Goal: Transaction & Acquisition: Book appointment/travel/reservation

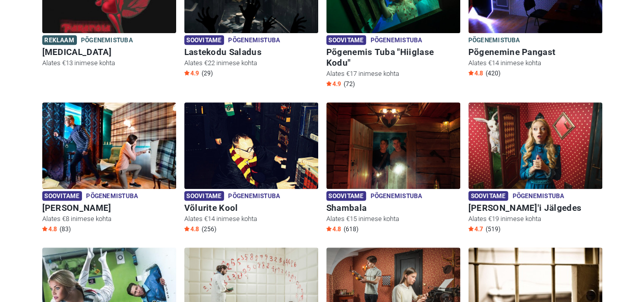
scroll to position [231, 0]
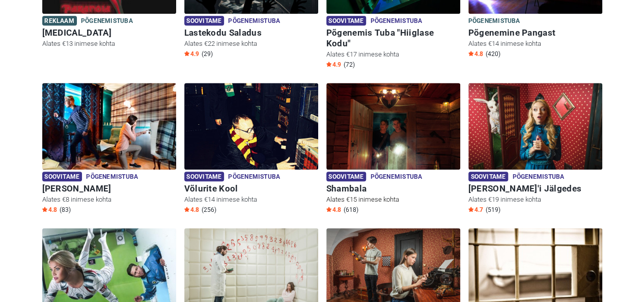
click at [422, 101] on img at bounding box center [393, 126] width 134 height 87
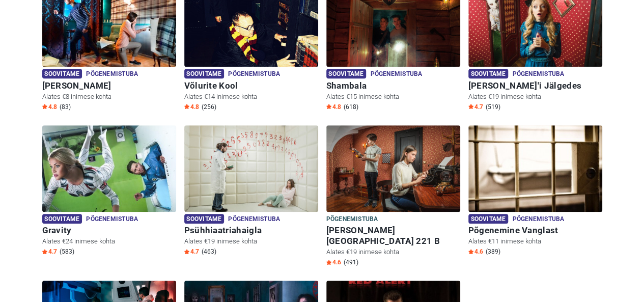
scroll to position [329, 0]
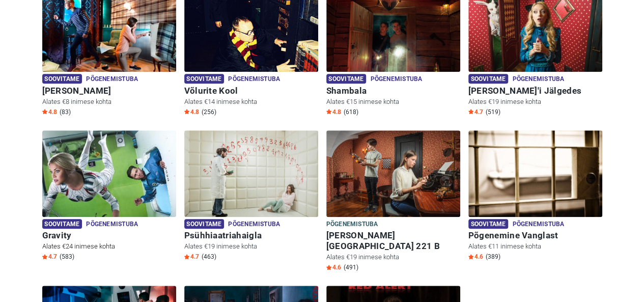
click at [135, 132] on img at bounding box center [109, 173] width 134 height 87
click at [127, 151] on img at bounding box center [109, 173] width 134 height 87
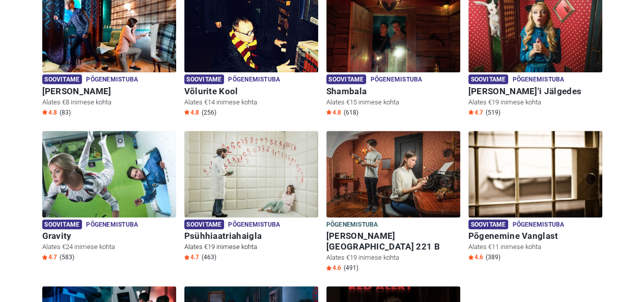
click at [245, 182] on img at bounding box center [251, 174] width 134 height 87
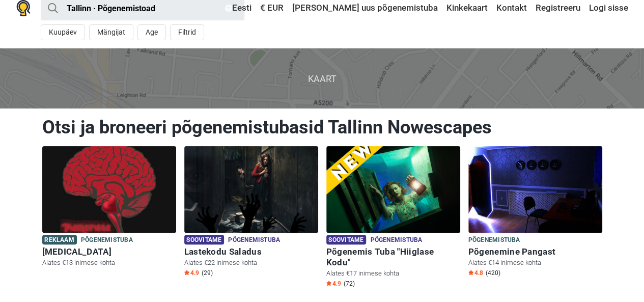
scroll to position [0, 0]
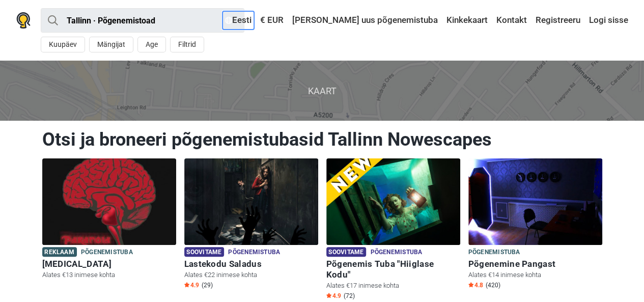
click at [254, 18] on link "Eesti" at bounding box center [239, 20] width 32 height 18
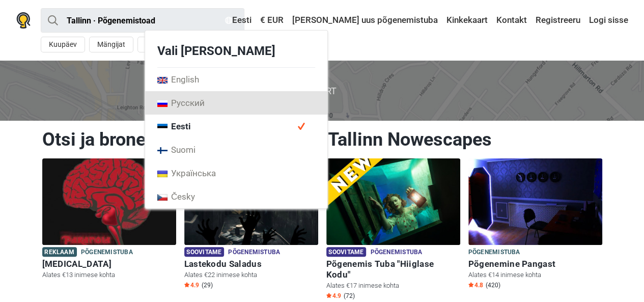
click at [296, 96] on link "Русский" at bounding box center [236, 102] width 182 height 23
click at [305, 97] on link "Русский" at bounding box center [236, 102] width 182 height 23
click at [309, 99] on link "Русский" at bounding box center [236, 102] width 182 height 23
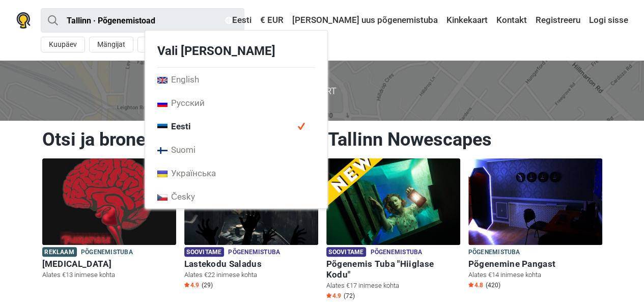
click at [166, 87] on span "Kaart" at bounding box center [322, 91] width 661 height 60
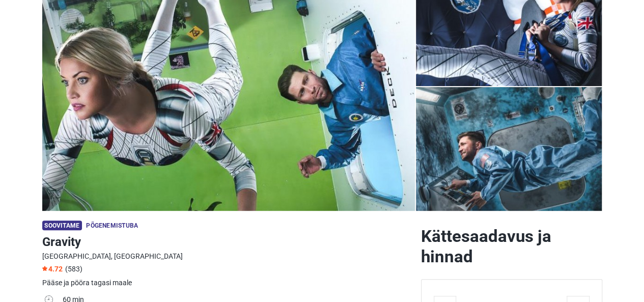
scroll to position [71, 0]
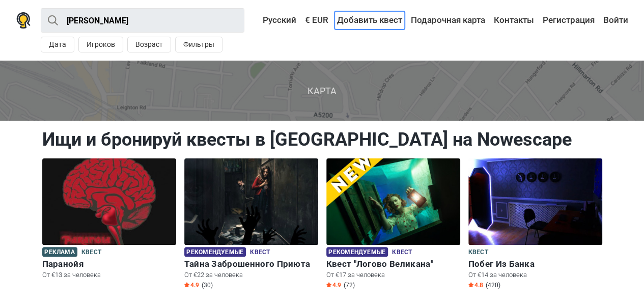
click at [377, 16] on link "Добавить квест" at bounding box center [370, 20] width 70 height 18
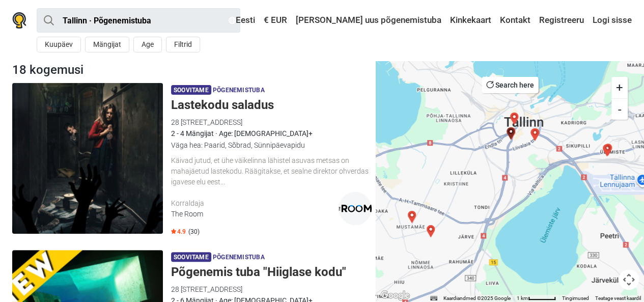
click at [203, 142] on div "Väga hea: Paarid, Sõbrad, Sünnipäevapidu" at bounding box center [271, 145] width 201 height 11
click at [98, 40] on button "Mängijat" at bounding box center [107, 45] width 44 height 16
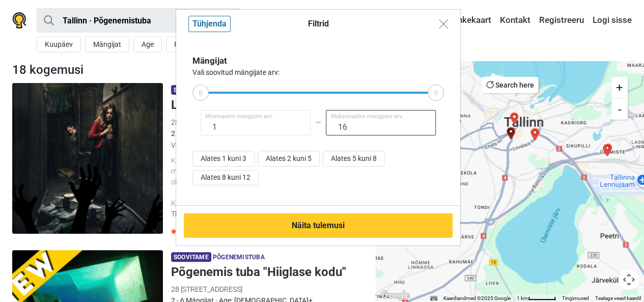
click at [361, 132] on input "16" at bounding box center [381, 122] width 110 height 25
type input "12"
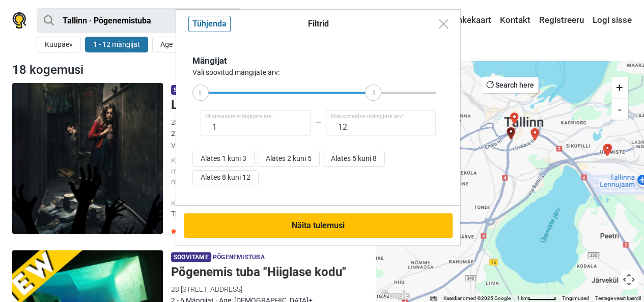
click at [342, 215] on button "Näita tulemusi" at bounding box center [318, 225] width 269 height 24
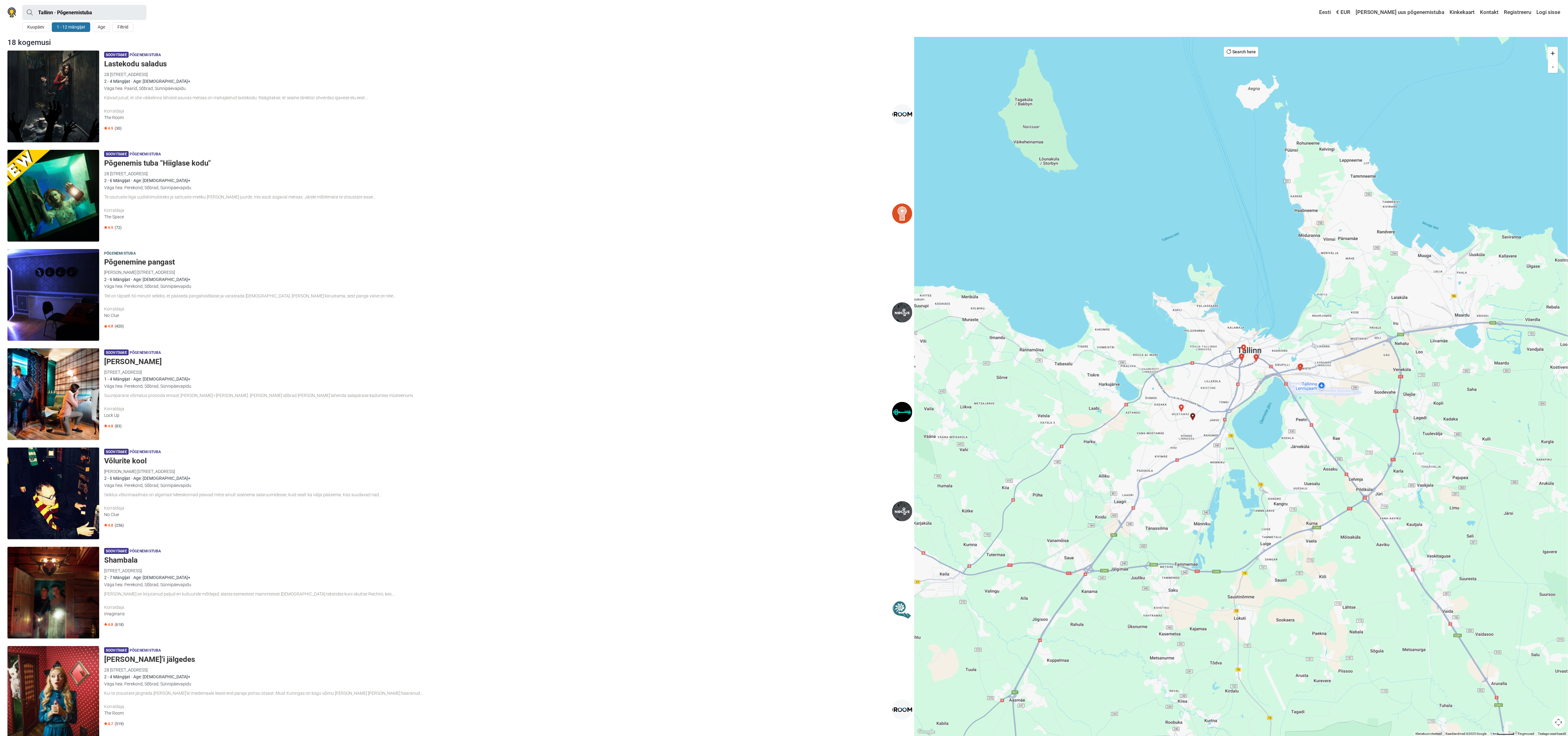
drag, startPoint x: 208, startPoint y: 131, endPoint x: 834, endPoint y: 525, distance: 739.7
click at [396, 184] on div "4.8 (256)" at bounding box center [508, 525] width 808 height 5
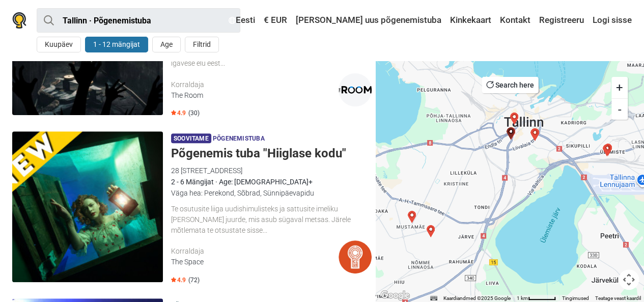
scroll to position [111, 0]
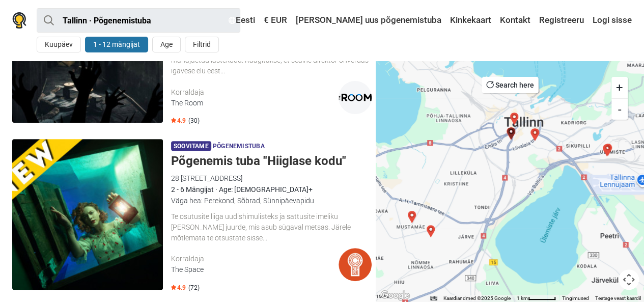
click at [150, 182] on img at bounding box center [87, 214] width 151 height 151
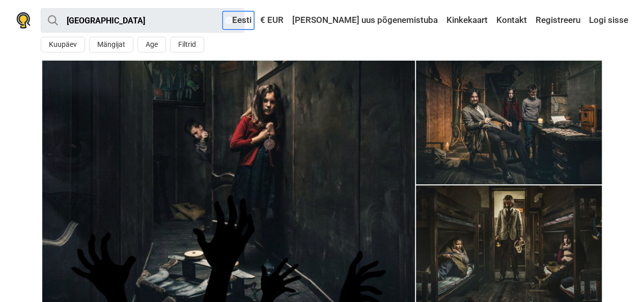
click at [254, 18] on link "Eesti" at bounding box center [239, 20] width 32 height 18
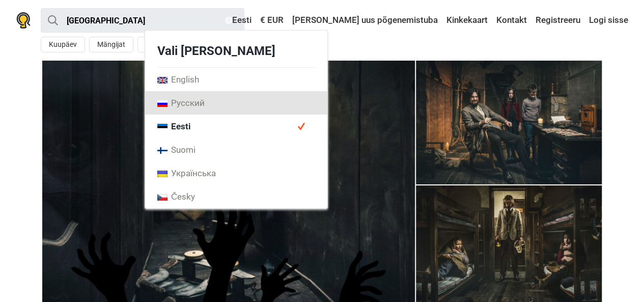
click at [281, 98] on link "Русский" at bounding box center [236, 102] width 182 height 23
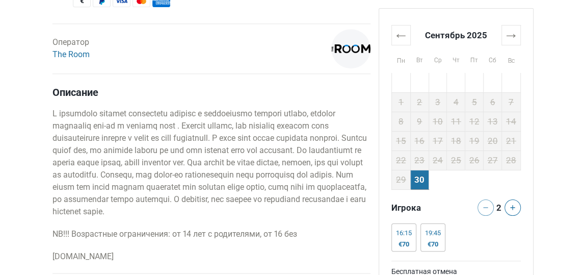
scroll to position [471, 0]
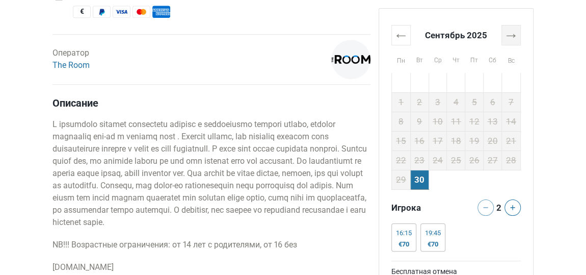
click at [511, 36] on th "→" at bounding box center [510, 35] width 19 height 20
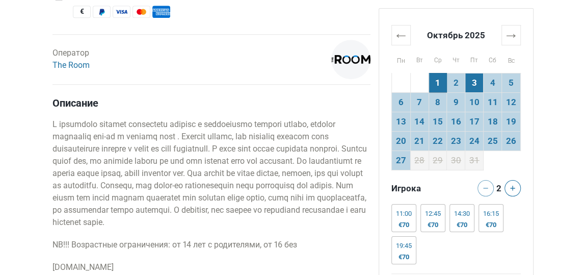
click at [475, 90] on td "3" at bounding box center [474, 82] width 18 height 19
click at [494, 77] on td "4" at bounding box center [492, 82] width 18 height 19
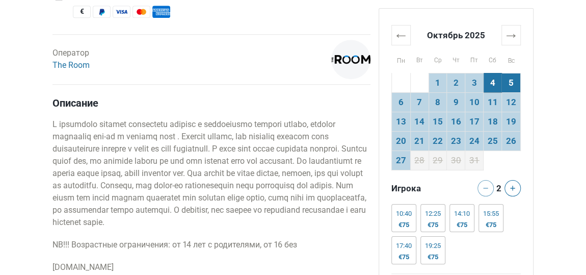
click at [511, 78] on td "5" at bounding box center [510, 82] width 19 height 19
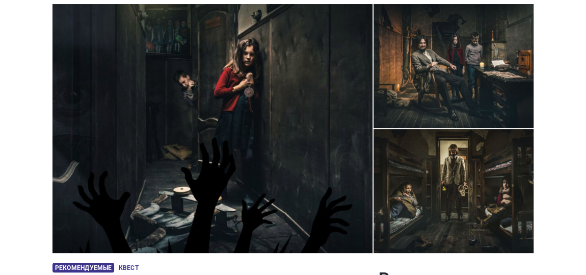
scroll to position [0, 0]
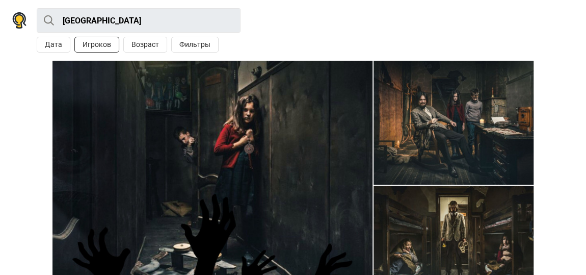
click at [99, 46] on button "Игроков" at bounding box center [96, 45] width 45 height 16
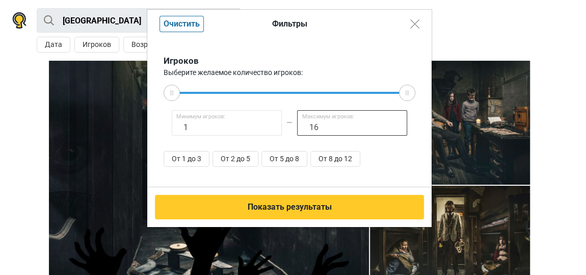
click at [319, 123] on input "16" at bounding box center [352, 122] width 110 height 25
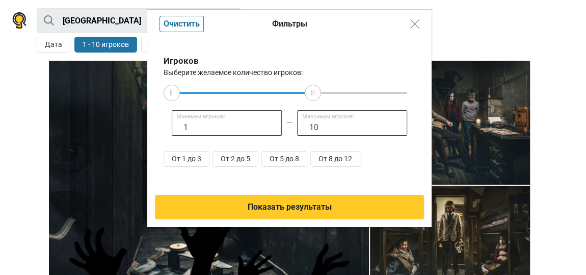
type input "10"
click at [228, 127] on input "1" at bounding box center [227, 122] width 110 height 25
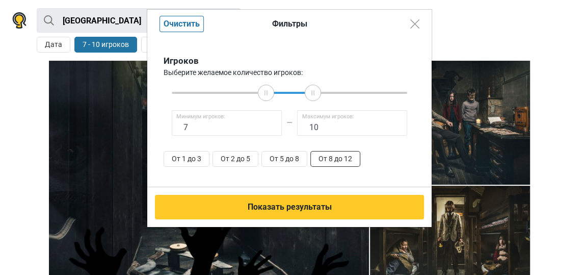
click at [338, 157] on button "От 8 до 12" at bounding box center [335, 159] width 50 height 16
type input "8"
type input "12"
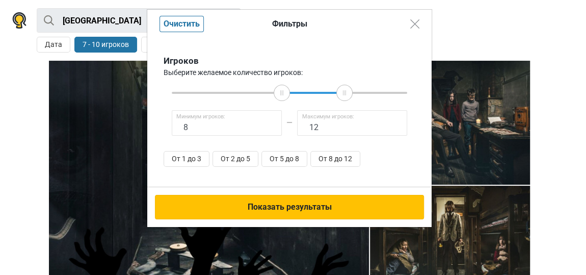
click at [317, 203] on button "Показать результаты" at bounding box center [289, 207] width 269 height 24
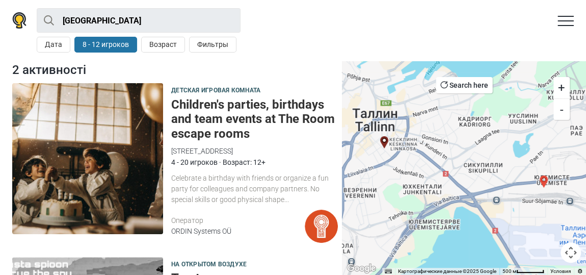
click at [119, 47] on button "8 - 12 игроков" at bounding box center [105, 45] width 63 height 16
type input "8"
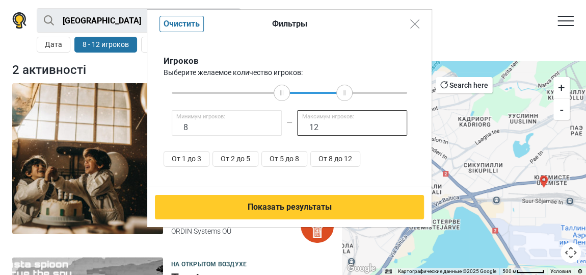
click at [314, 129] on input "12" at bounding box center [352, 122] width 110 height 25
type input "10"
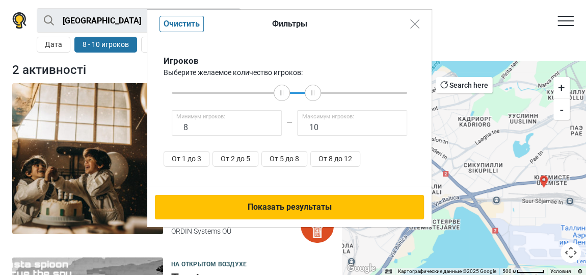
click at [310, 201] on button "Показать результаты" at bounding box center [289, 207] width 269 height 24
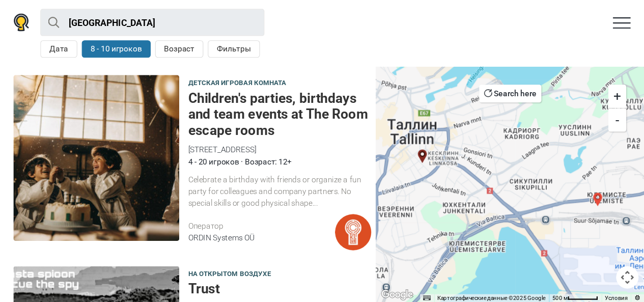
scroll to position [15, 0]
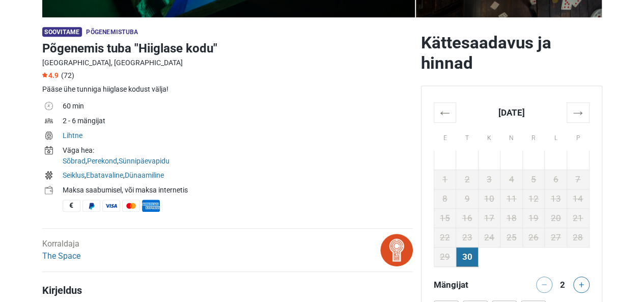
scroll to position [288, 0]
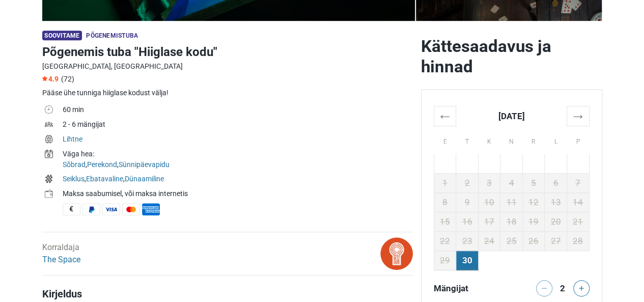
click at [101, 121] on td "2 - 6 mängijat" at bounding box center [238, 125] width 350 height 15
click at [119, 121] on td "2 - 6 mängijat" at bounding box center [238, 125] width 350 height 15
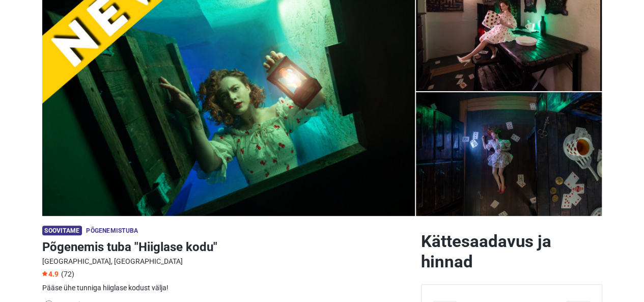
scroll to position [0, 0]
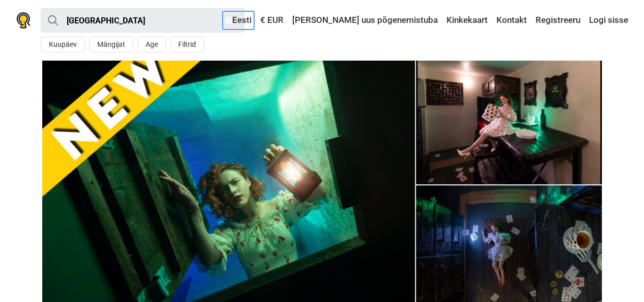
click at [254, 12] on link "Eesti" at bounding box center [239, 20] width 32 height 18
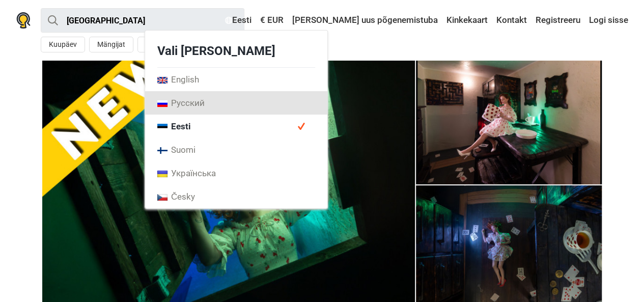
click at [295, 105] on link "Русский" at bounding box center [236, 102] width 182 height 23
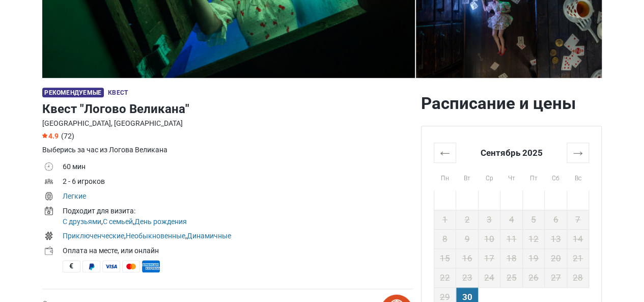
scroll to position [224, 0]
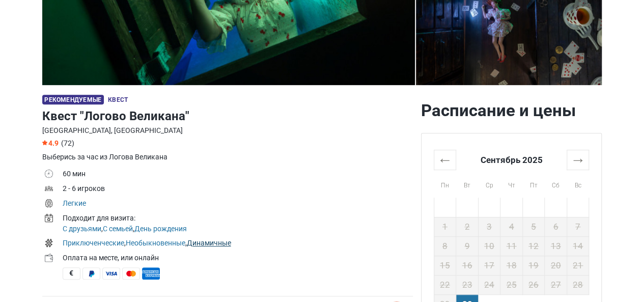
drag, startPoint x: 189, startPoint y: 244, endPoint x: 206, endPoint y: 243, distance: 16.3
click at [206, 243] on td "Приключенческие , Необыкновенные , Динамичные" at bounding box center [238, 244] width 350 height 15
click at [202, 241] on link "Динамичные" at bounding box center [209, 243] width 44 height 8
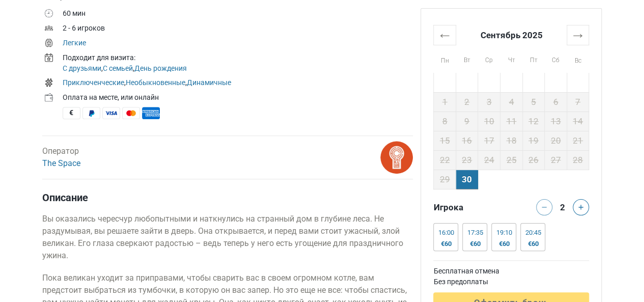
scroll to position [371, 0]
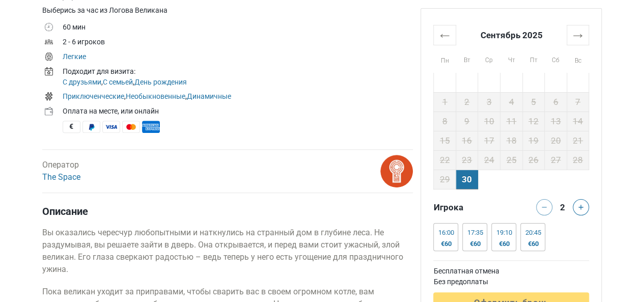
click at [329, 90] on td "Приключенческие , Необыкновенные , Динамичные" at bounding box center [238, 97] width 350 height 15
click at [579, 199] on button at bounding box center [581, 207] width 16 height 16
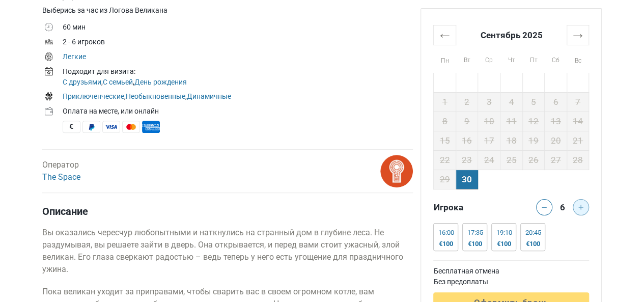
click at [579, 199] on div at bounding box center [583, 207] width 20 height 16
drag, startPoint x: 579, startPoint y: 199, endPoint x: 622, endPoint y: 204, distance: 43.5
